Goal: Navigation & Orientation: Find specific page/section

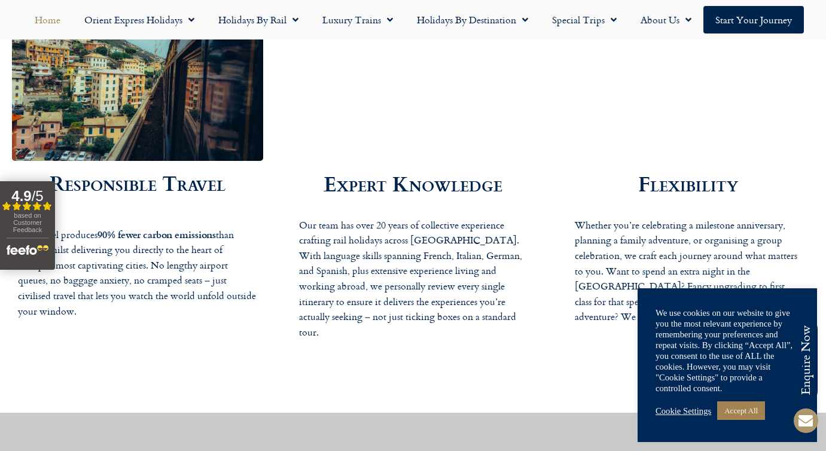
scroll to position [1997, 0]
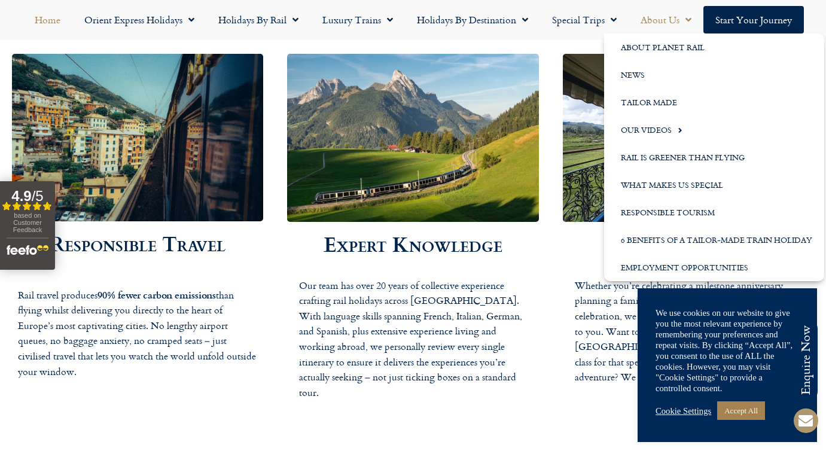
click at [669, 23] on link "About Us" at bounding box center [666, 20] width 75 height 28
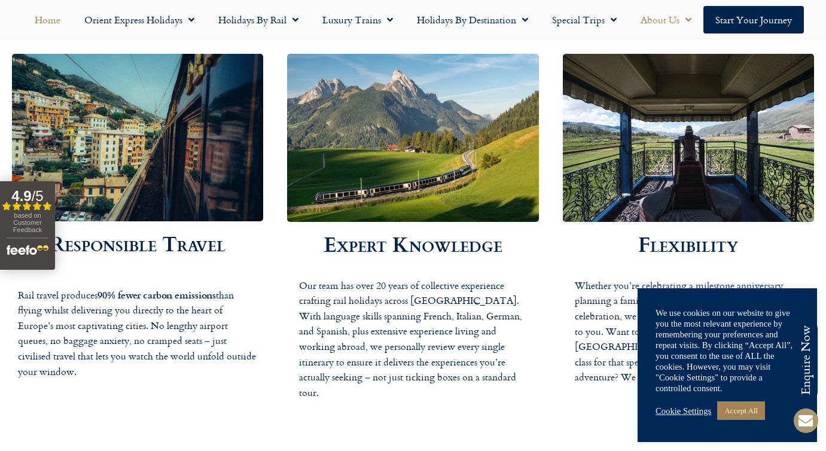
click at [668, 24] on link "About Us" at bounding box center [666, 20] width 75 height 28
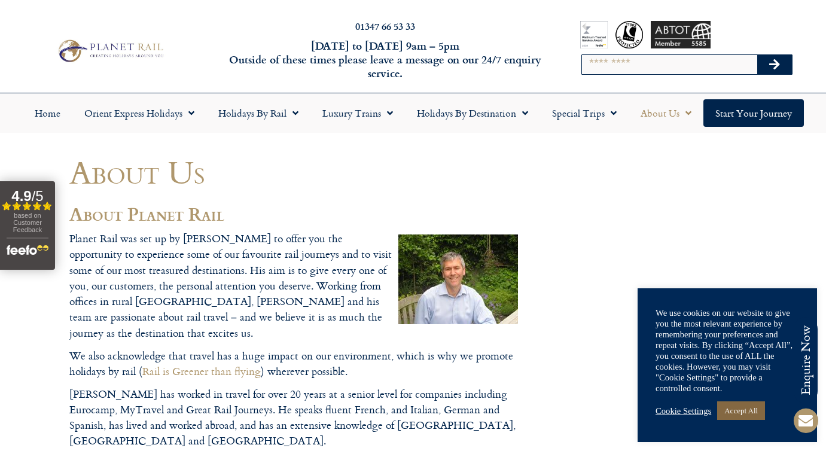
click at [749, 411] on link "Accept All" at bounding box center [741, 410] width 48 height 19
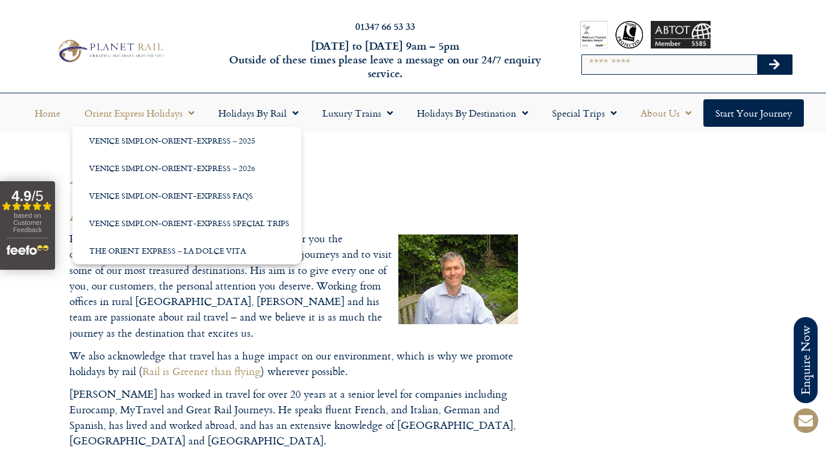
click at [59, 112] on link "Home" at bounding box center [48, 113] width 50 height 28
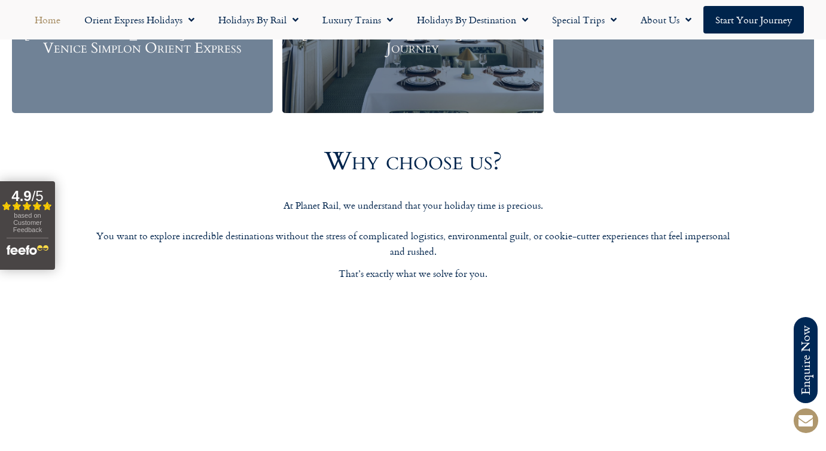
scroll to position [1769, 0]
